Goal: Task Accomplishment & Management: Complete application form

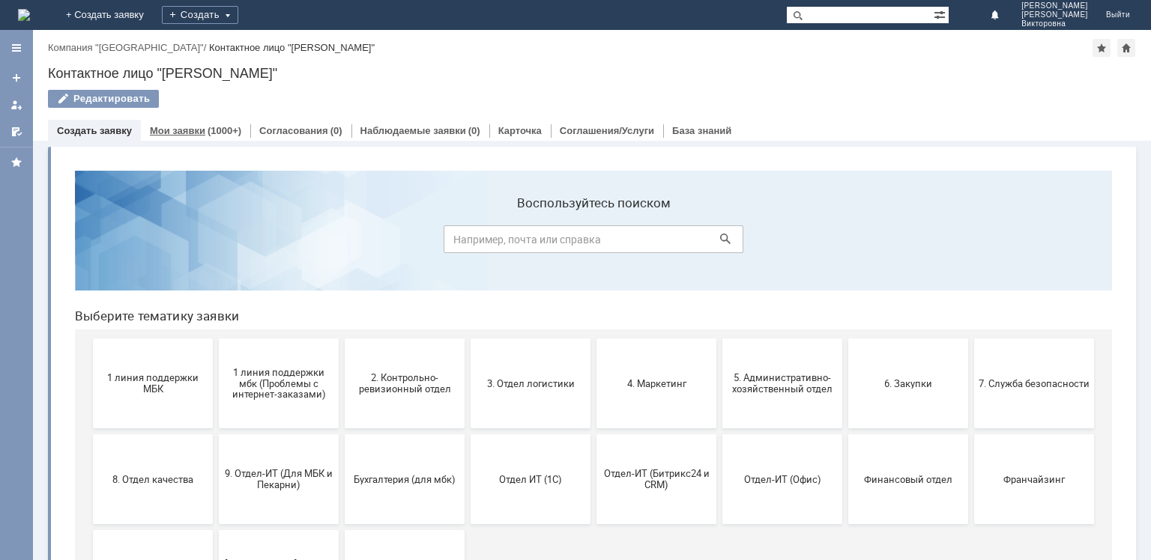
click at [208, 133] on div "(1000+)" at bounding box center [225, 130] width 34 height 11
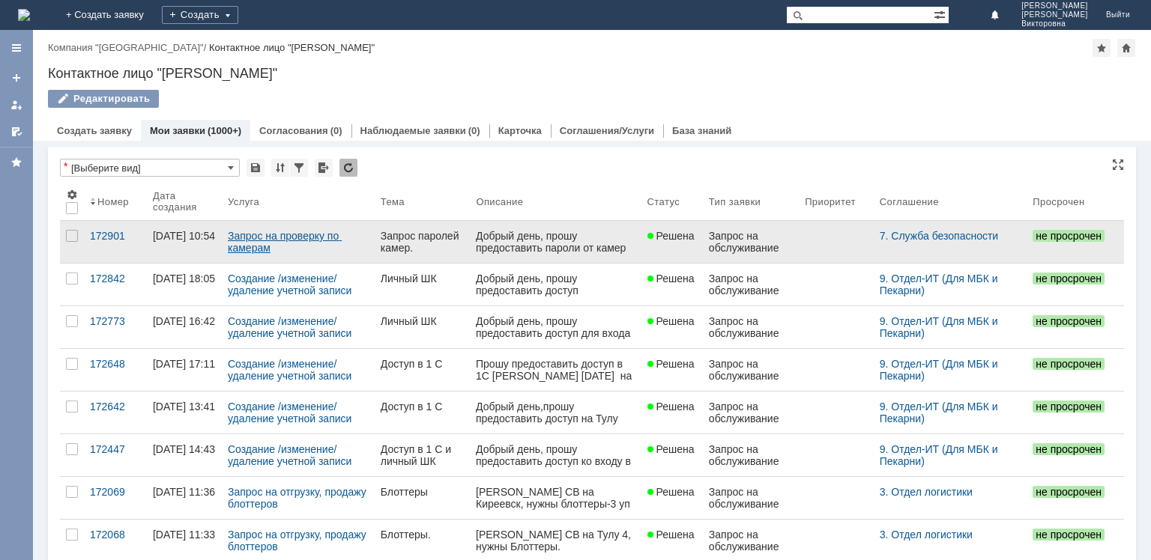
click at [312, 241] on link "Запрос на проверку по камерам" at bounding box center [285, 242] width 114 height 24
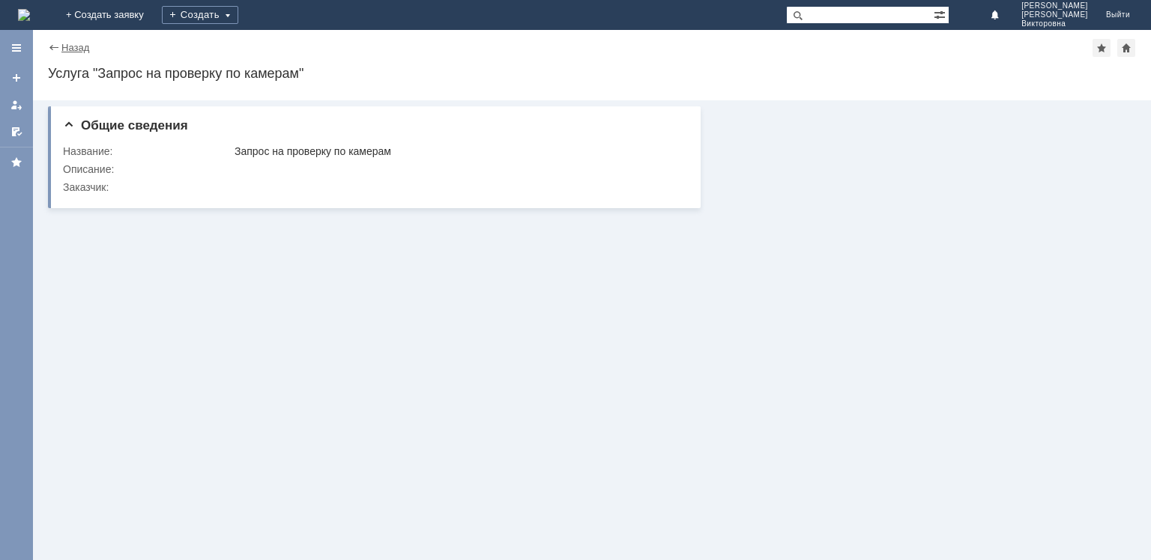
click at [72, 48] on link "Назад" at bounding box center [75, 47] width 28 height 11
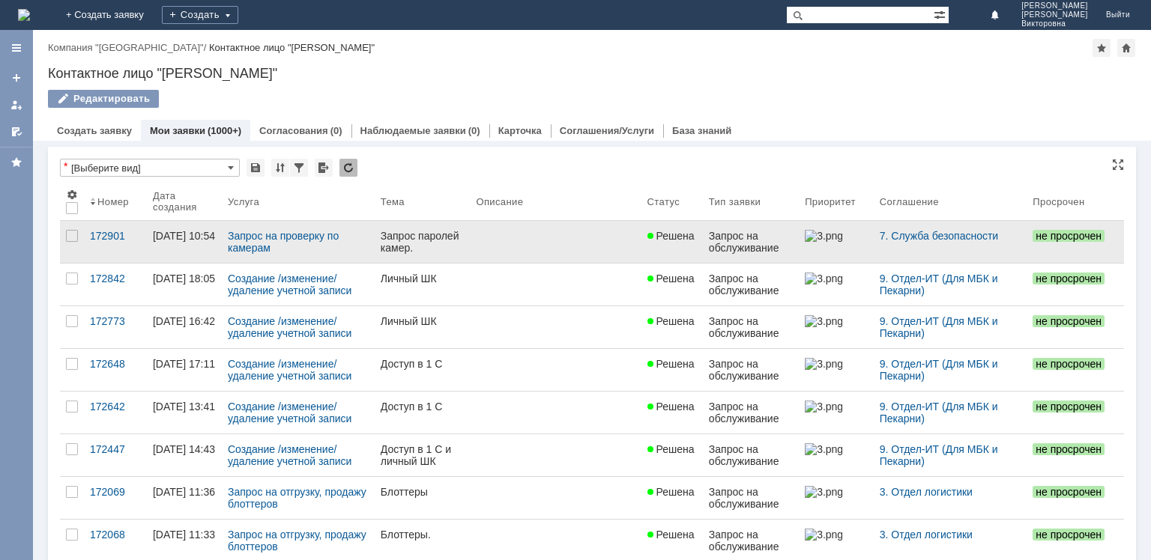
click at [407, 247] on div "Запрос паролей камер." at bounding box center [423, 242] width 84 height 24
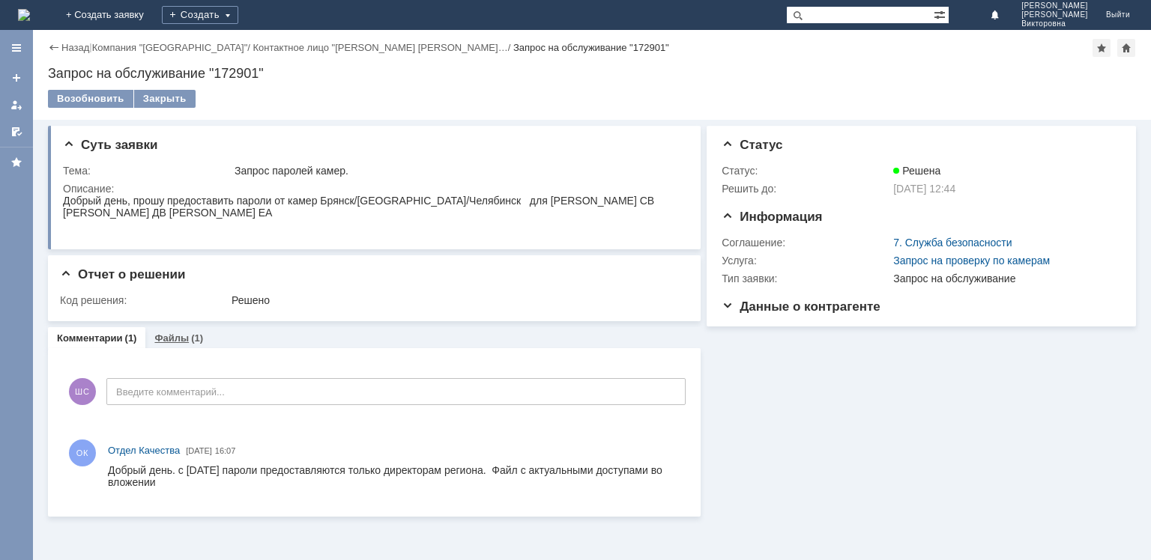
click at [167, 341] on link "Файлы" at bounding box center [171, 338] width 34 height 11
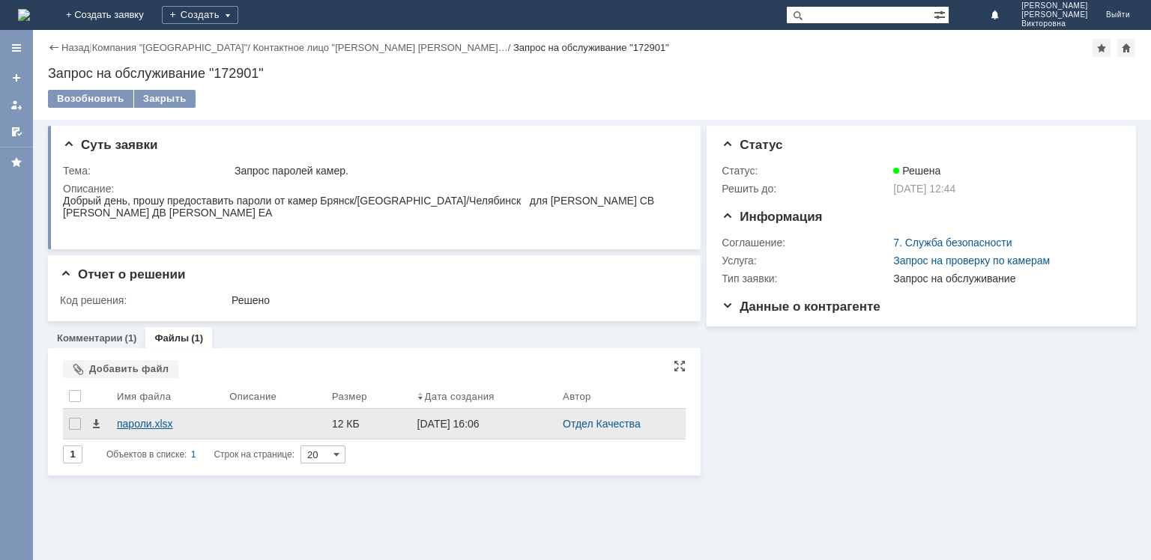
click at [151, 427] on div "пароли.xlsx" at bounding box center [167, 424] width 100 height 12
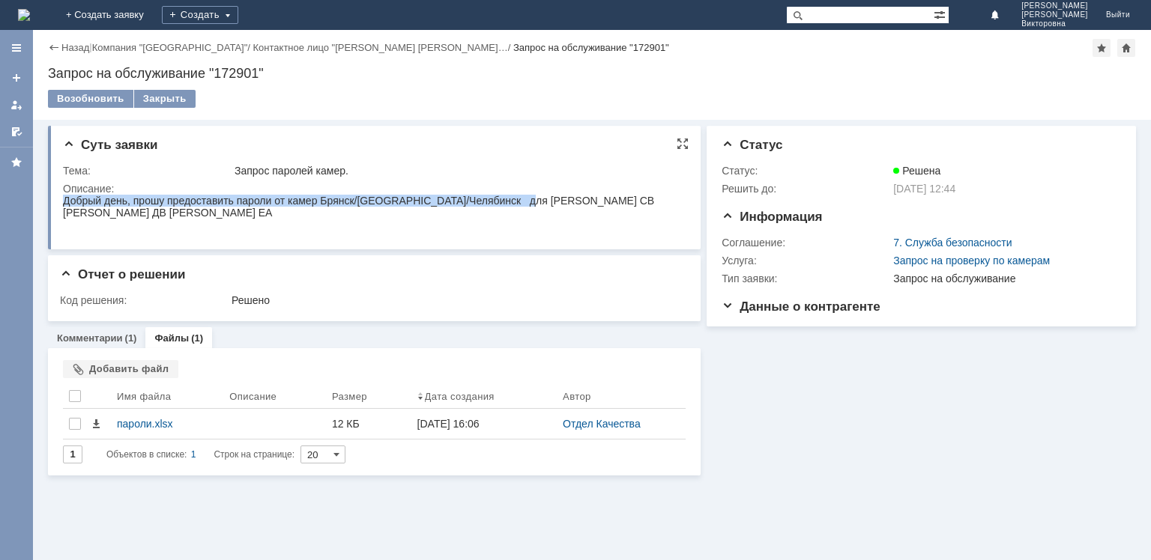
drag, startPoint x: 66, startPoint y: 200, endPoint x: 523, endPoint y: 202, distance: 457.0
click at [523, 202] on div "Добрый день, прошу предоставить пароли от камер Брянск/Тула/Челябинск для Шугае…" at bounding box center [372, 207] width 619 height 24
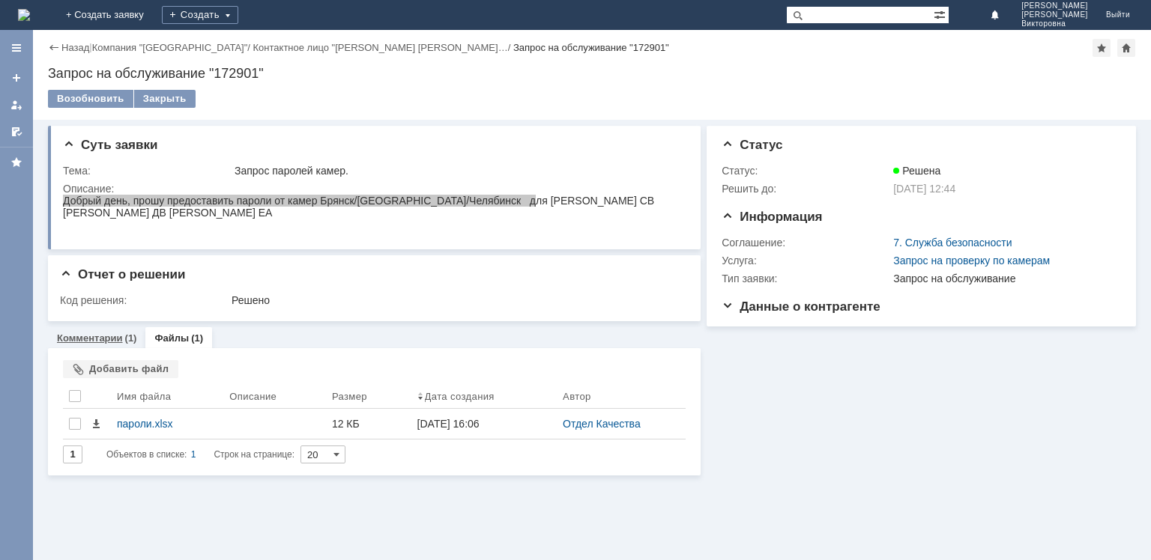
click at [108, 345] on div "Комментарии (1)" at bounding box center [96, 338] width 97 height 22
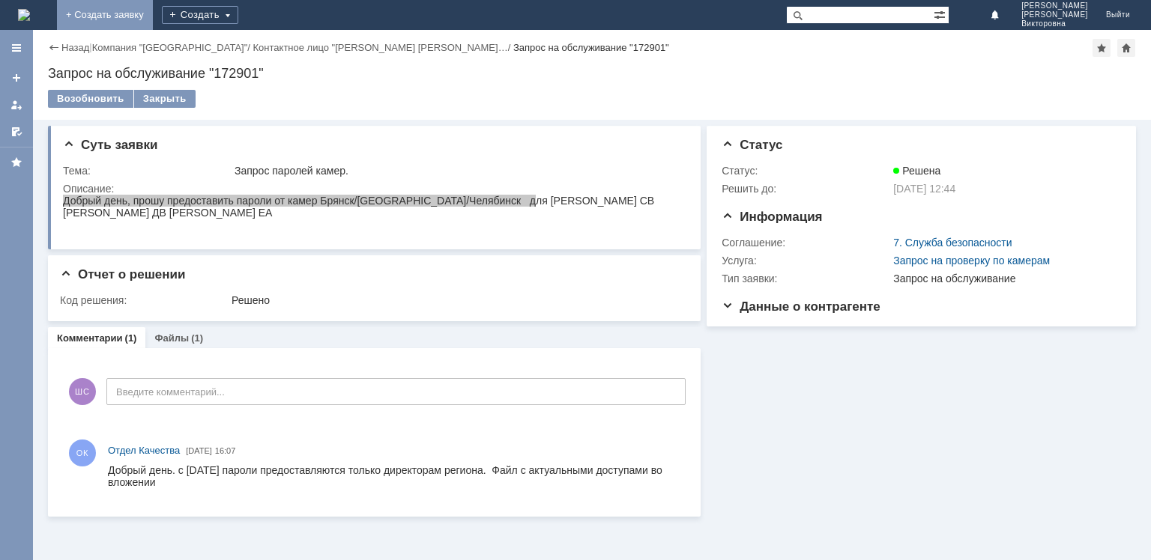
click at [153, 13] on link "+ Создать заявку" at bounding box center [105, 15] width 96 height 30
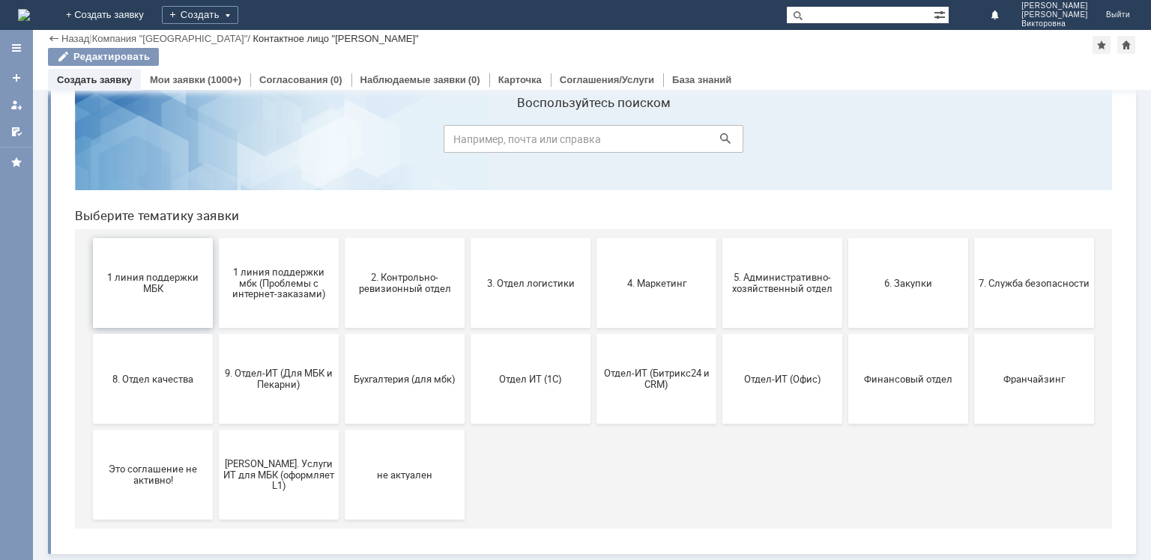
scroll to position [49, 0]
click at [1004, 277] on span "7. Служба безопасности" at bounding box center [1034, 282] width 111 height 11
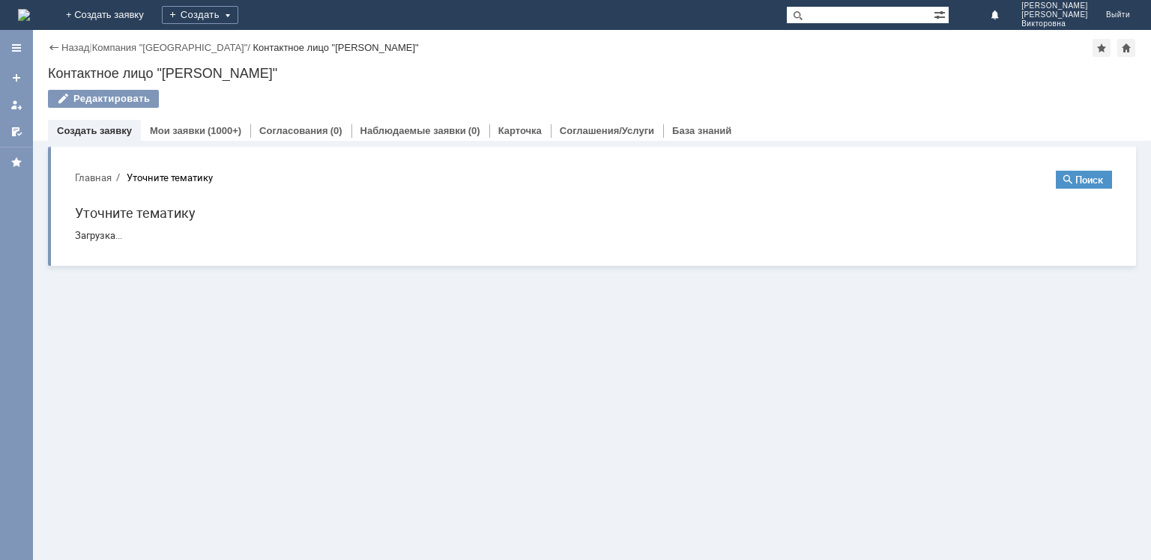
scroll to position [0, 0]
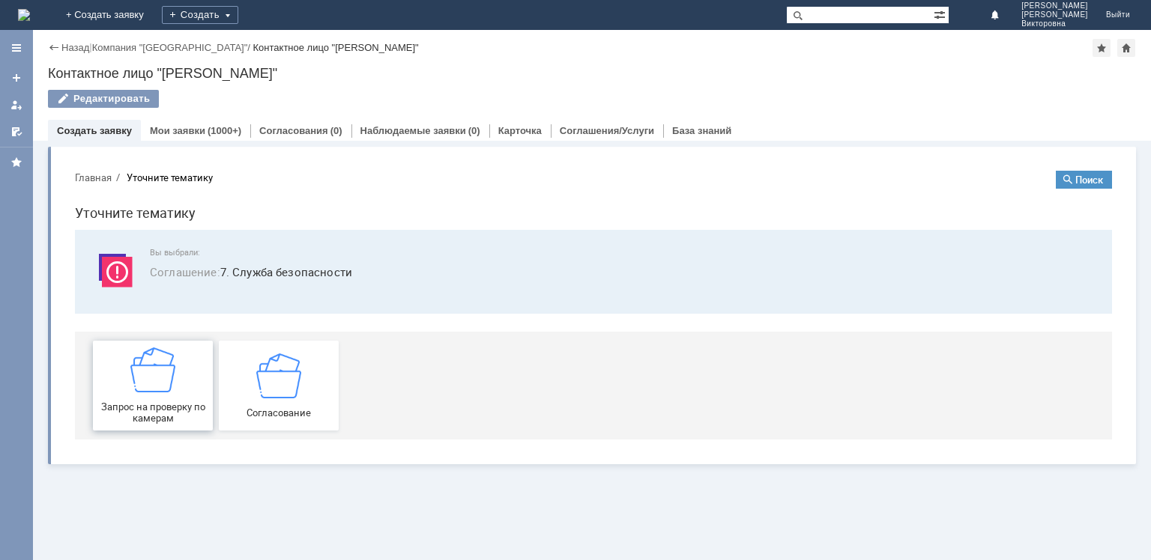
click at [137, 371] on img at bounding box center [152, 370] width 45 height 45
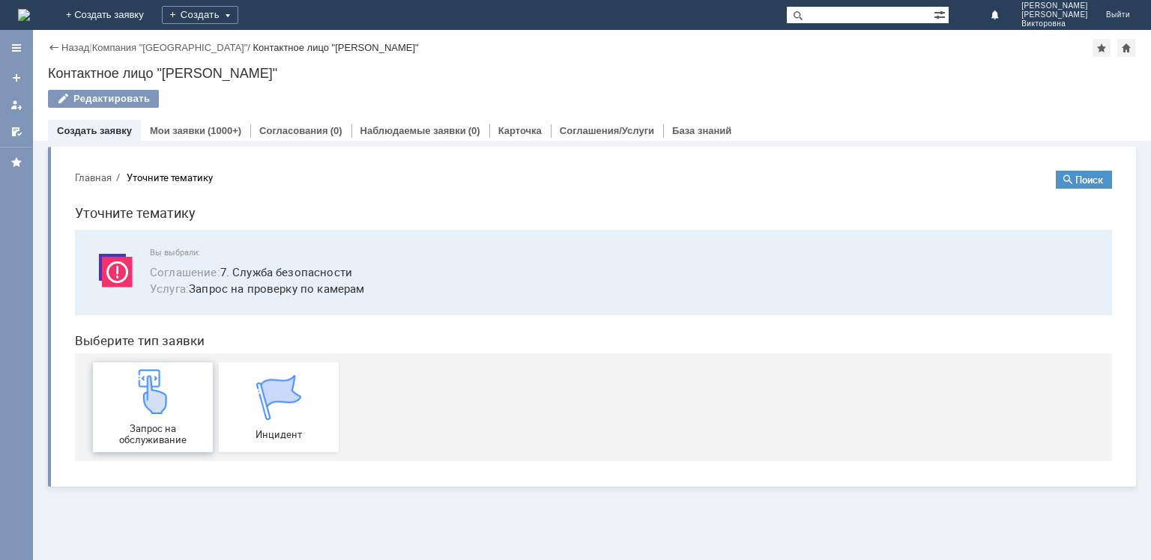
click at [150, 409] on img at bounding box center [152, 391] width 45 height 45
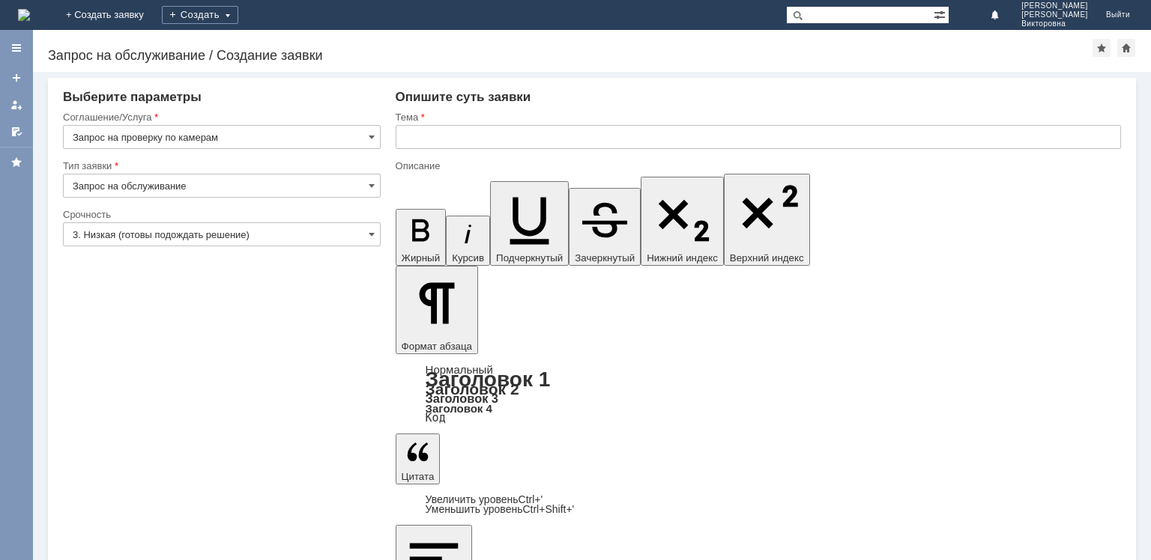
drag, startPoint x: 474, startPoint y: 4452, endPoint x: 451, endPoint y: 4447, distance: 23.8
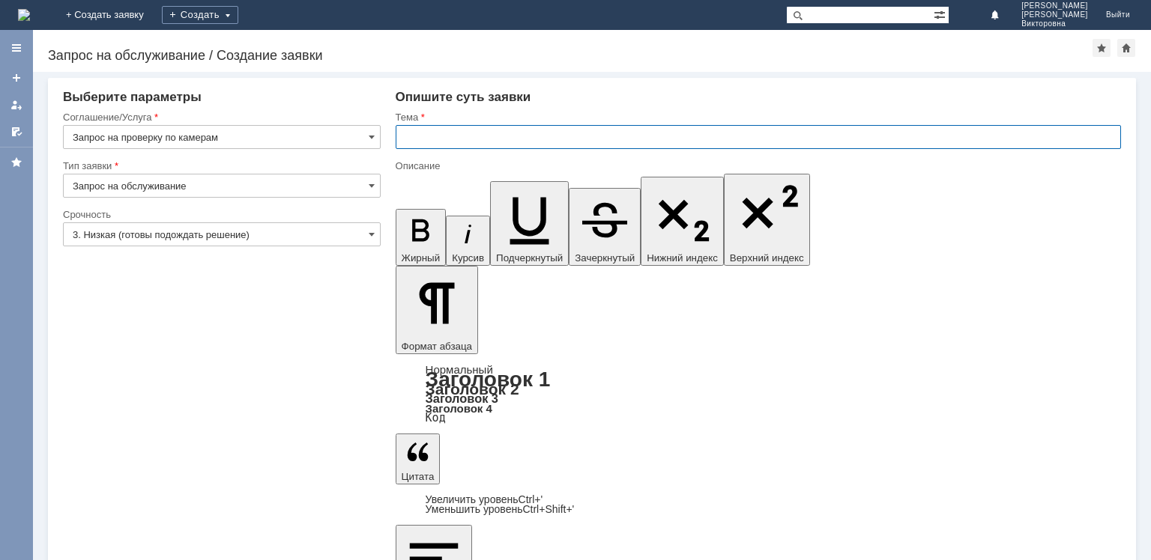
click at [420, 138] on input "text" at bounding box center [758, 137] width 725 height 24
type input "Пароли камер."
click at [195, 235] on input "3. Низкая (готовы подождать решение)" at bounding box center [222, 235] width 318 height 24
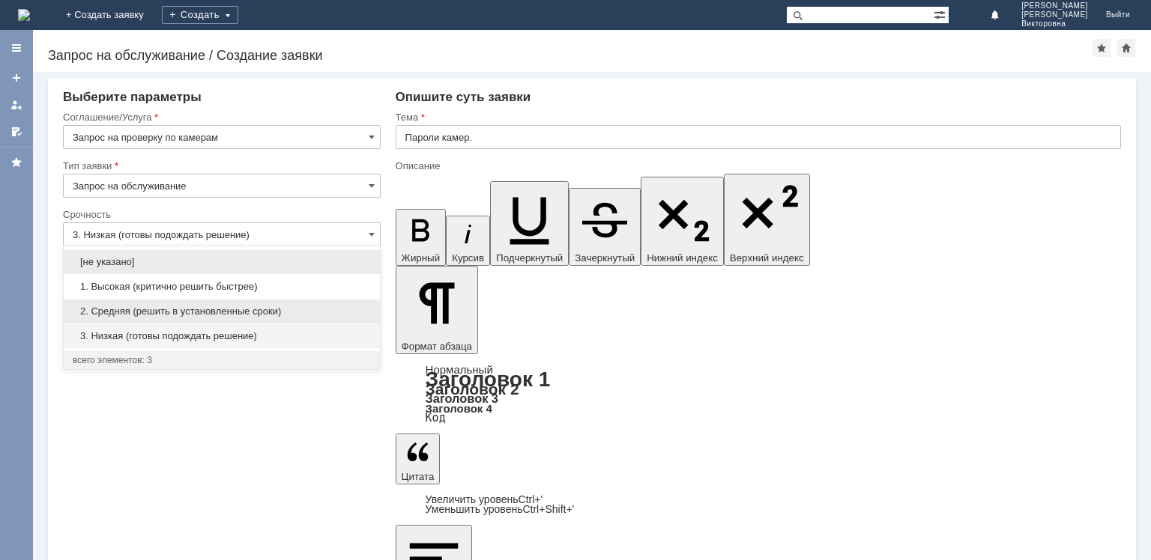
drag, startPoint x: 170, startPoint y: 305, endPoint x: 129, endPoint y: 333, distance: 50.1
click at [169, 306] on span "2. Средняя (решить в установленные сроки)" at bounding box center [222, 312] width 298 height 12
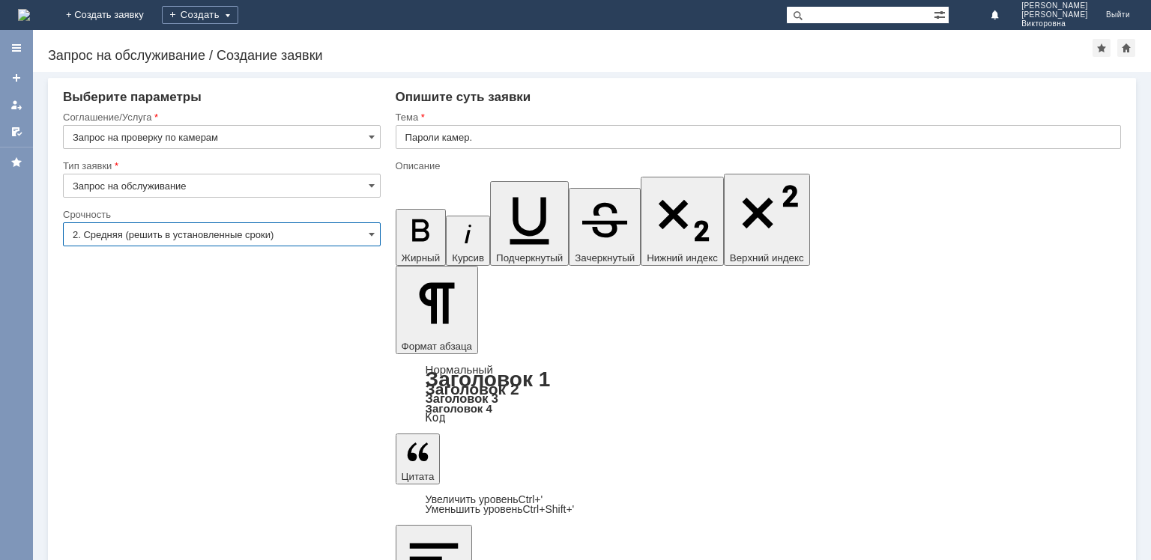
type input "2. Средняя (решить в установленные сроки)"
